Goal: Information Seeking & Learning: Find specific fact

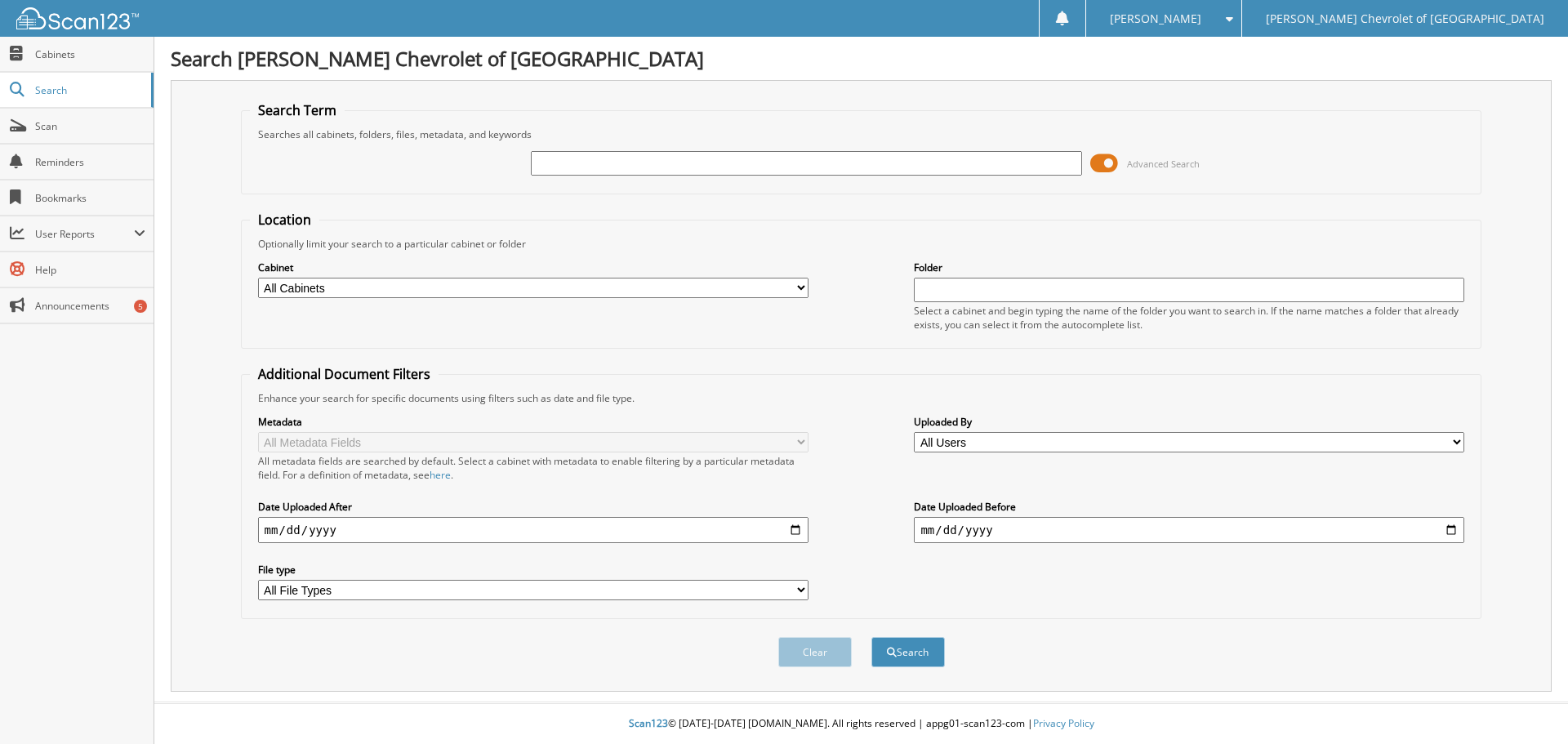
click at [604, 156] on input "text" at bounding box center [806, 163] width 551 height 24
type input "[PERSON_NAME]"
click at [871, 637] on button "Search" at bounding box center [908, 651] width 73 height 30
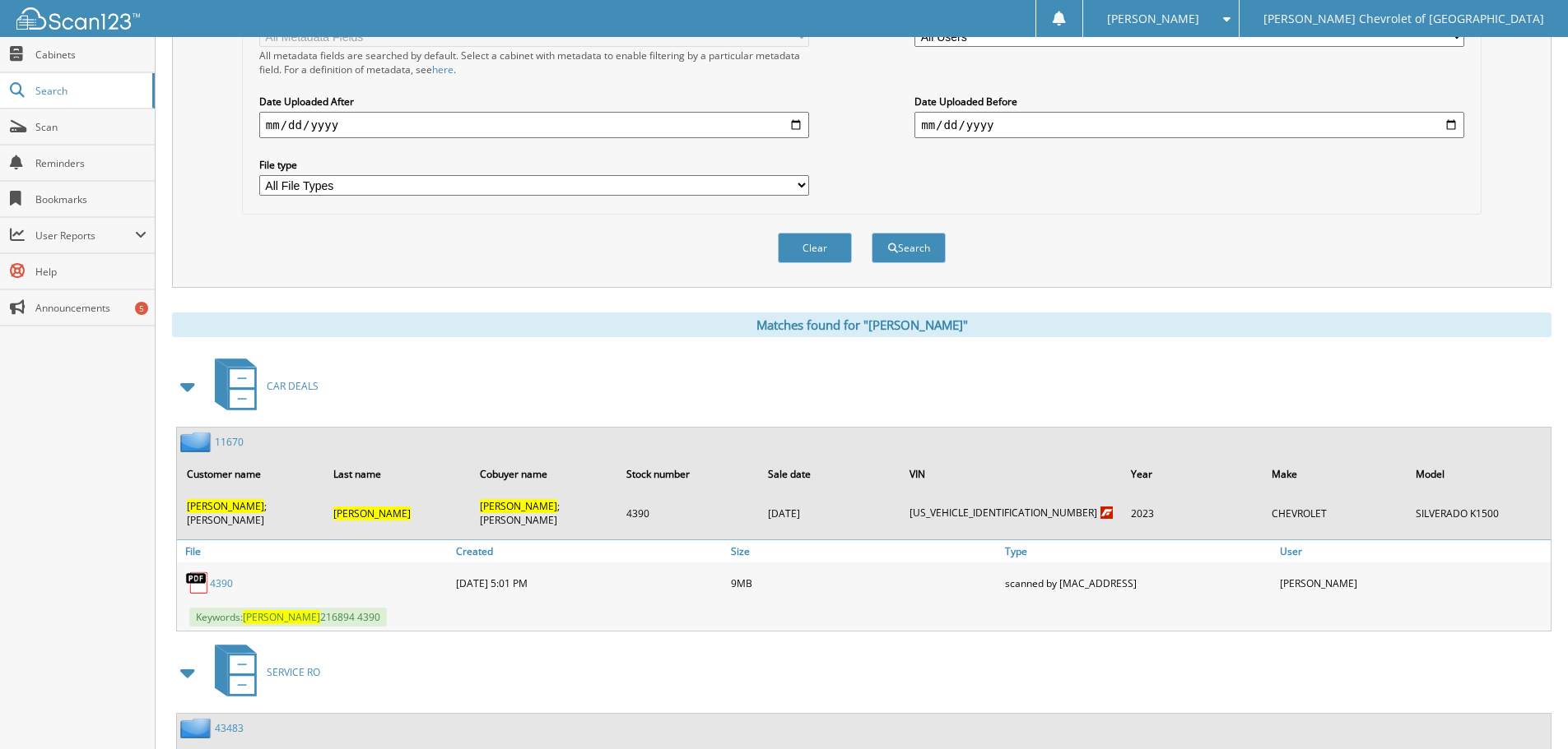
scroll to position [411, 0]
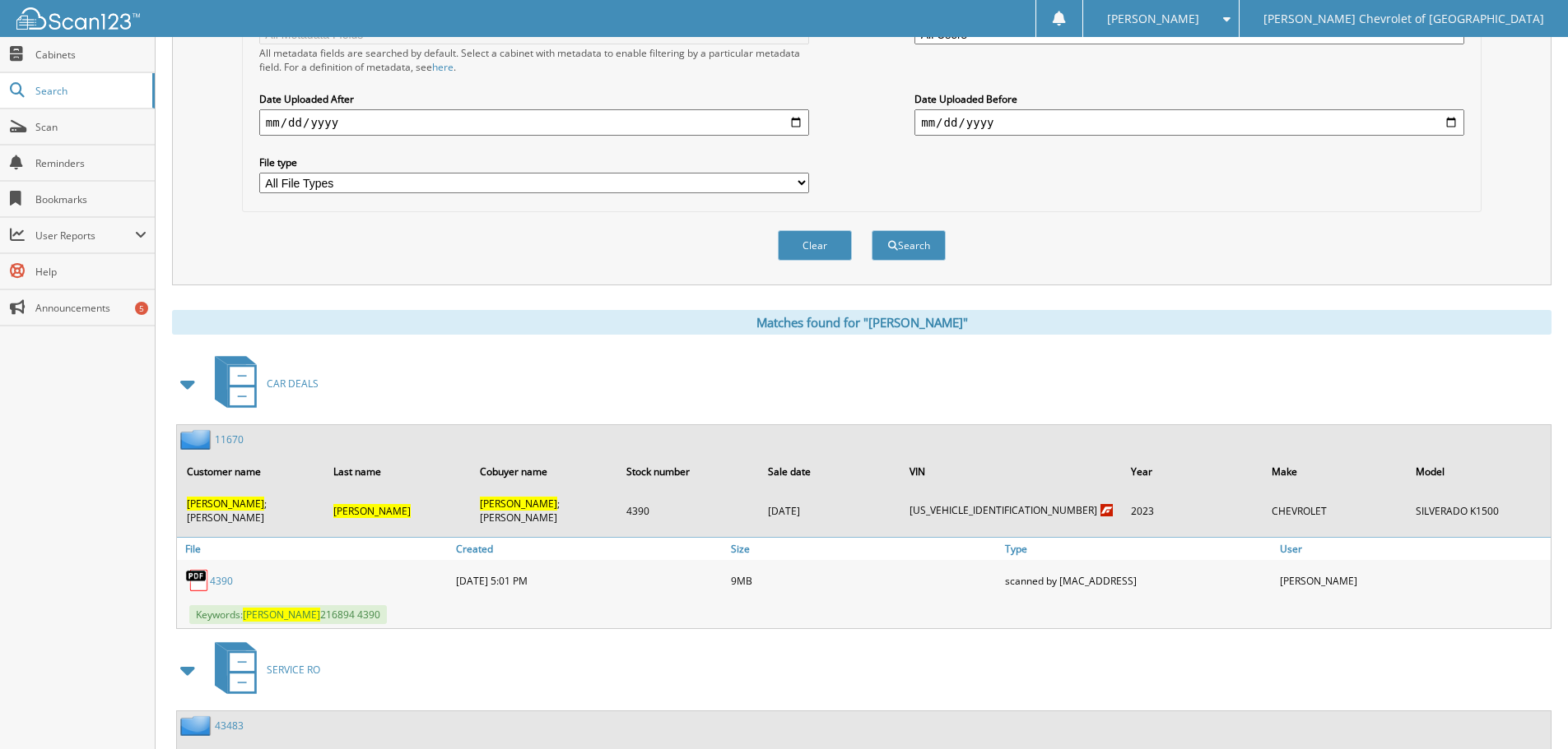
click at [220, 574] on link "4390" at bounding box center [222, 581] width 23 height 14
